Goal: Book appointment/travel/reservation

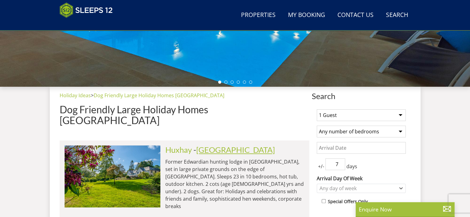
scroll to position [180, 0]
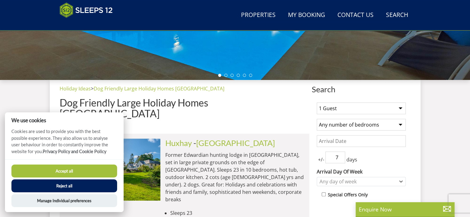
click at [397, 107] on select "1 Guest 2 Guests 3 Guests 4 Guests 5 Guests 6 Guests 7 Guests 8 Guests 9 Guests…" at bounding box center [361, 109] width 89 height 12
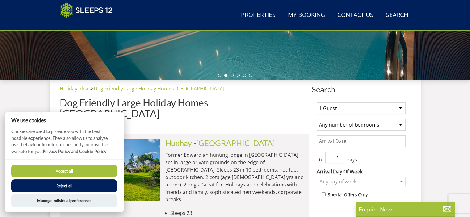
select select "18"
click at [317, 103] on select "1 Guest 2 Guests 3 Guests 4 Guests 5 Guests 6 Guests 7 Guests 8 Guests 9 Guests…" at bounding box center [361, 109] width 89 height 12
click at [398, 124] on select "Any number of bedrooms 3 Bedrooms 4 Bedrooms 5 Bedrooms 6 Bedrooms 7 Bedrooms 8…" at bounding box center [361, 125] width 89 height 12
select select "9"
click at [317, 119] on select "Any number of bedrooms 3 Bedrooms 4 Bedrooms 5 Bedrooms 6 Bedrooms 7 Bedrooms 8…" at bounding box center [361, 125] width 89 height 12
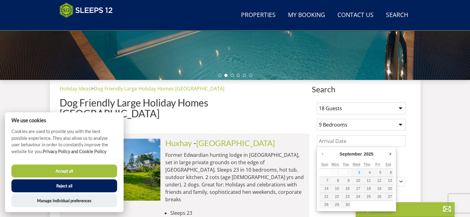
click at [380, 143] on input "Date" at bounding box center [361, 141] width 89 height 12
type input "21/12/2026"
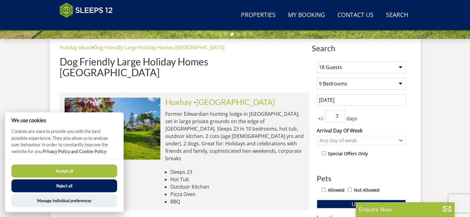
scroll to position [263, 0]
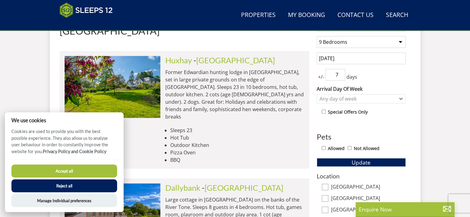
click at [324, 146] on input "Allowed" at bounding box center [324, 148] width 4 height 4
checkbox input "true"
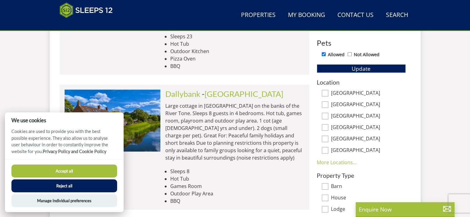
scroll to position [346, 0]
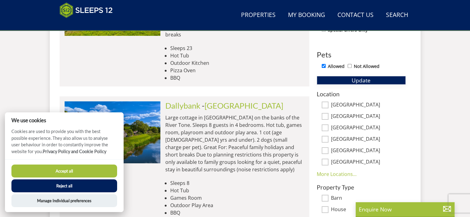
click at [358, 79] on span "Update" at bounding box center [361, 80] width 19 height 7
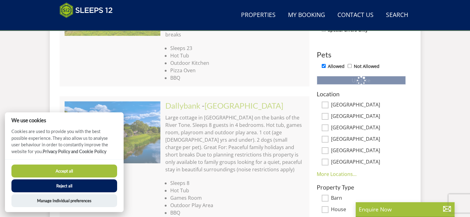
click at [44, 169] on button "Accept all" at bounding box center [64, 171] width 106 height 13
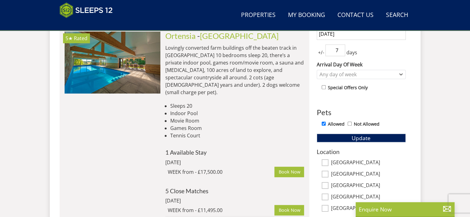
scroll to position [263, 0]
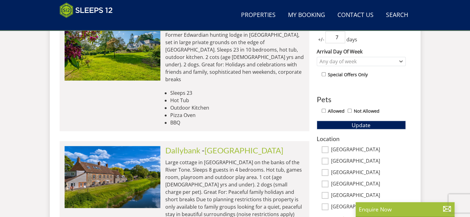
scroll to position [341, 0]
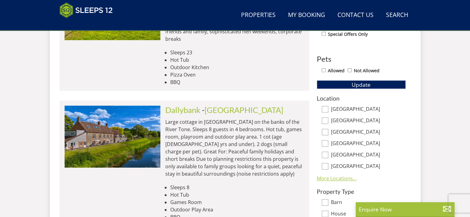
click at [325, 178] on link "More Locations..." at bounding box center [337, 178] width 40 height 7
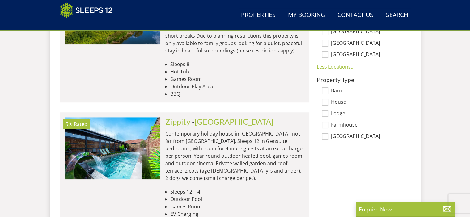
scroll to position [465, 0]
